Goal: Find contact information: Find contact information

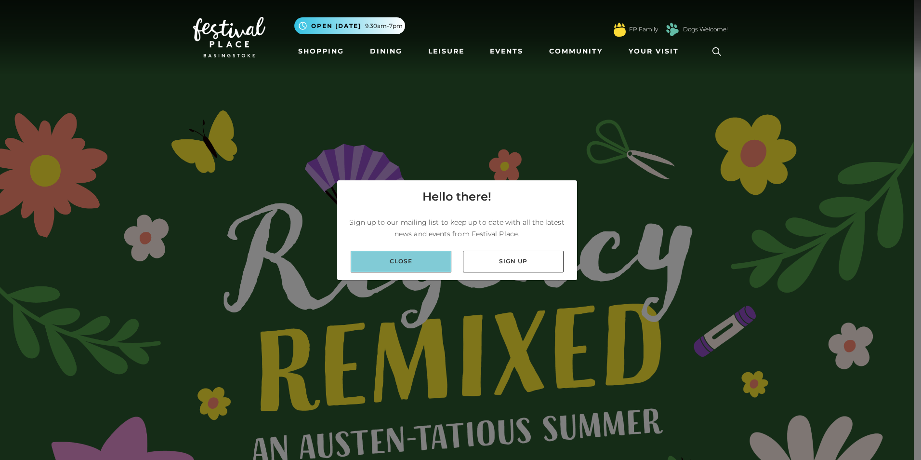
click at [400, 264] on link "Close" at bounding box center [401, 262] width 101 height 22
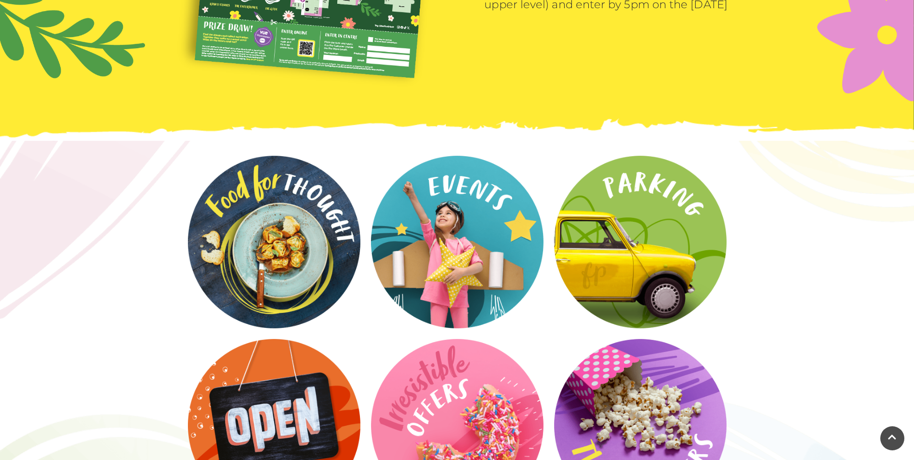
scroll to position [1783, 0]
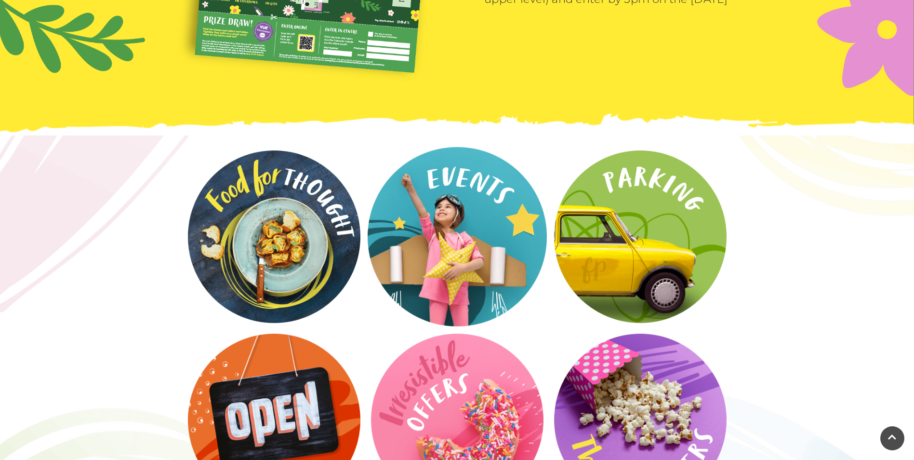
click at [454, 208] on video at bounding box center [457, 236] width 179 height 179
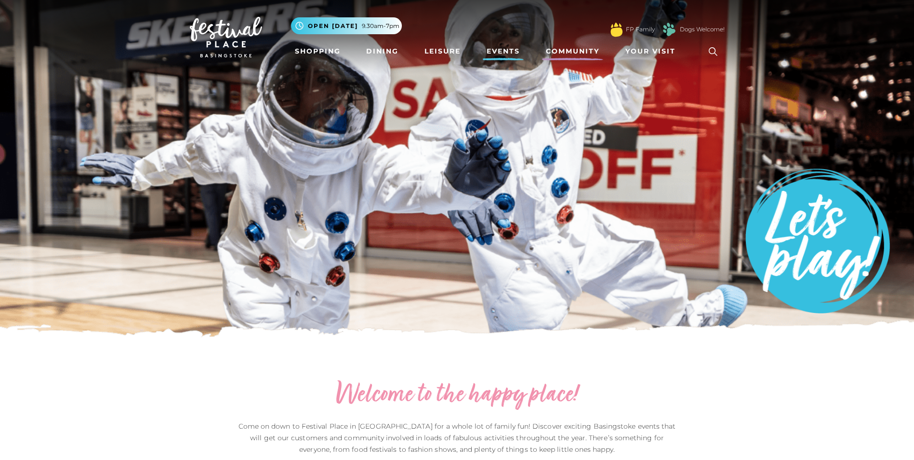
click at [569, 54] on link "Community" at bounding box center [572, 51] width 61 height 18
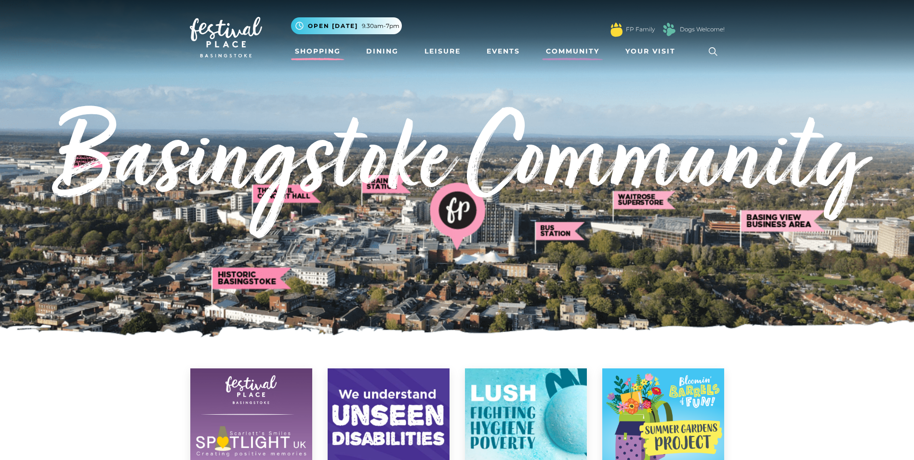
click at [320, 51] on link "Shopping" at bounding box center [317, 51] width 53 height 18
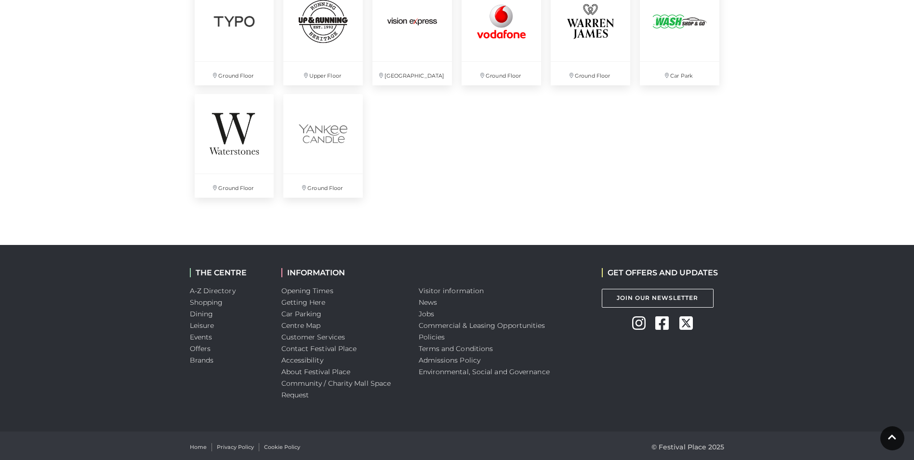
scroll to position [2653, 0]
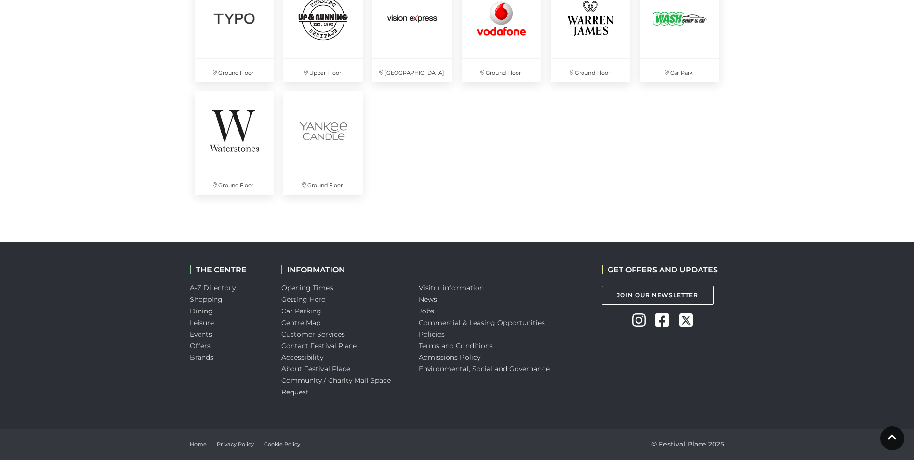
click at [327, 348] on link "Contact Festival Place" at bounding box center [319, 345] width 76 height 9
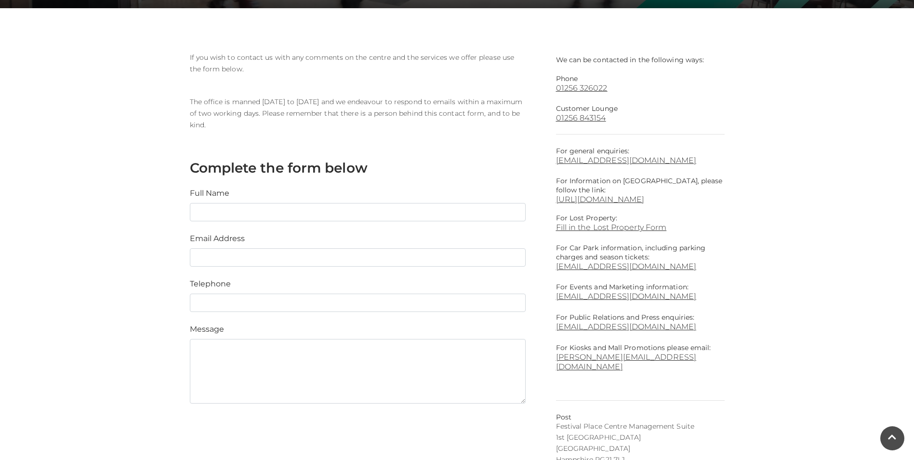
scroll to position [145, 0]
